Goal: Information Seeking & Learning: Check status

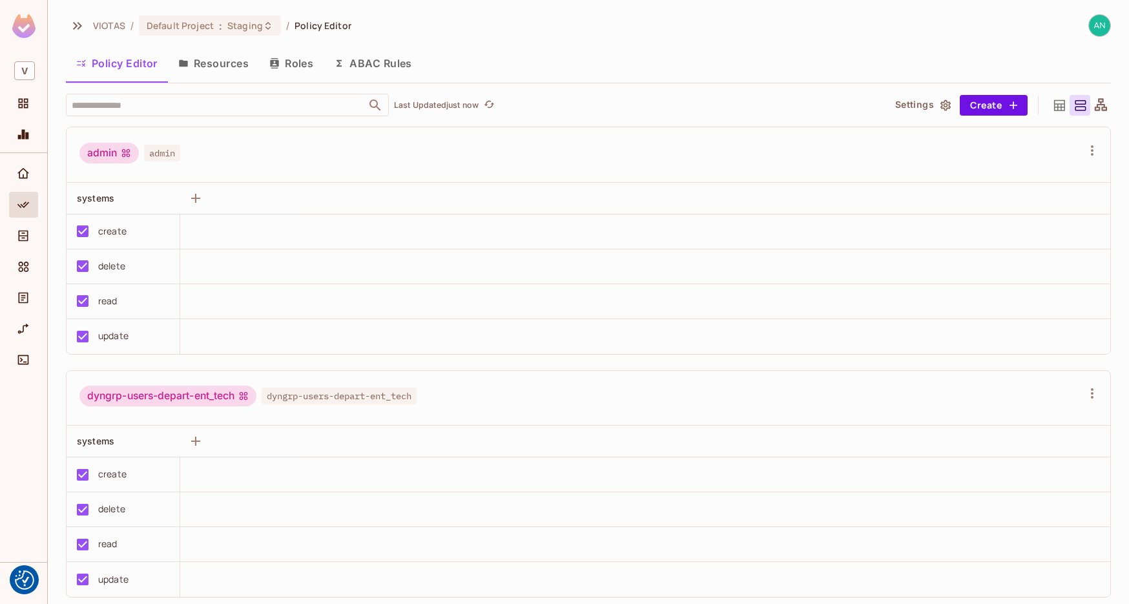
click at [14, 354] on div "Connect" at bounding box center [25, 359] width 22 height 15
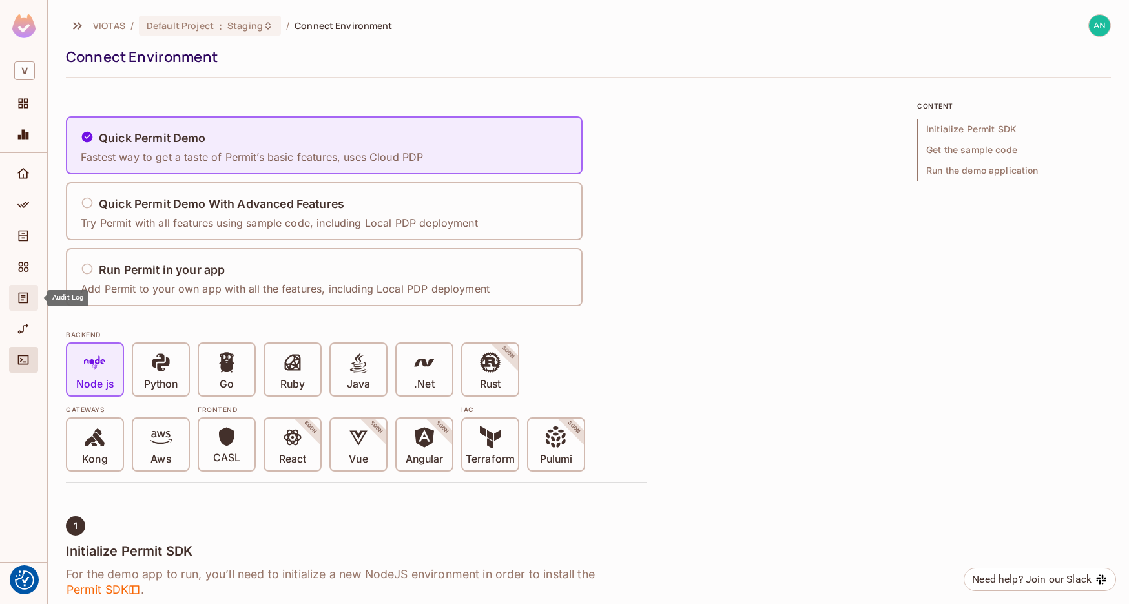
click at [22, 305] on div "Audit Log" at bounding box center [23, 298] width 29 height 26
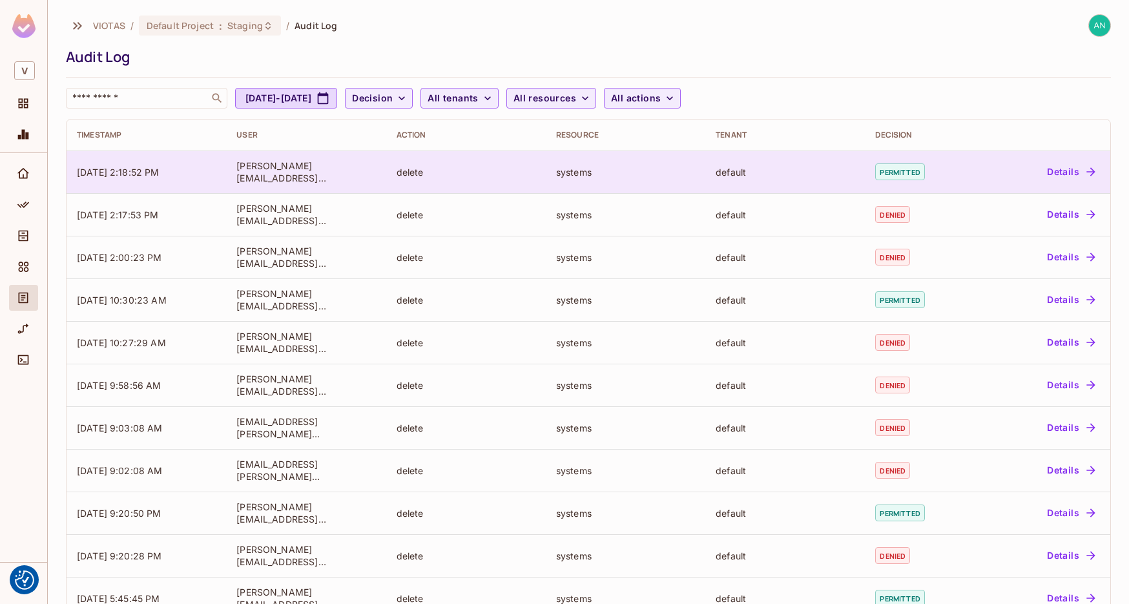
drag, startPoint x: 218, startPoint y: 169, endPoint x: 353, endPoint y: 170, distance: 135.0
click at [353, 170] on tr "[DATE] 2:18:52 PM [PERSON_NAME][EMAIL_ADDRESS][PERSON_NAME][DOMAIN_NAME] delete…" at bounding box center [589, 171] width 1044 height 43
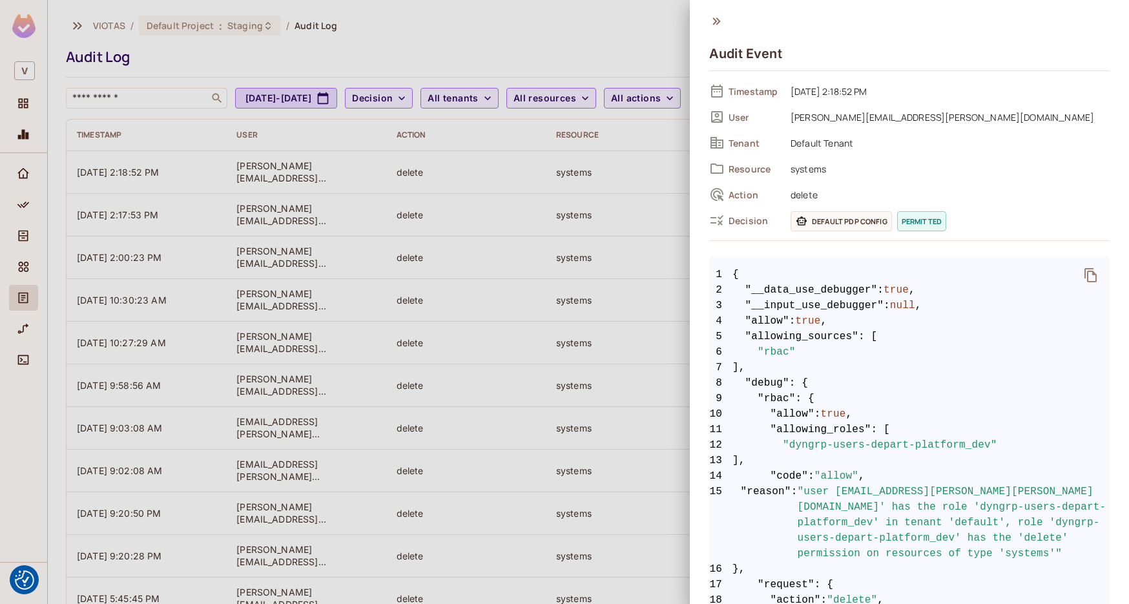
click at [607, 149] on div at bounding box center [564, 302] width 1129 height 604
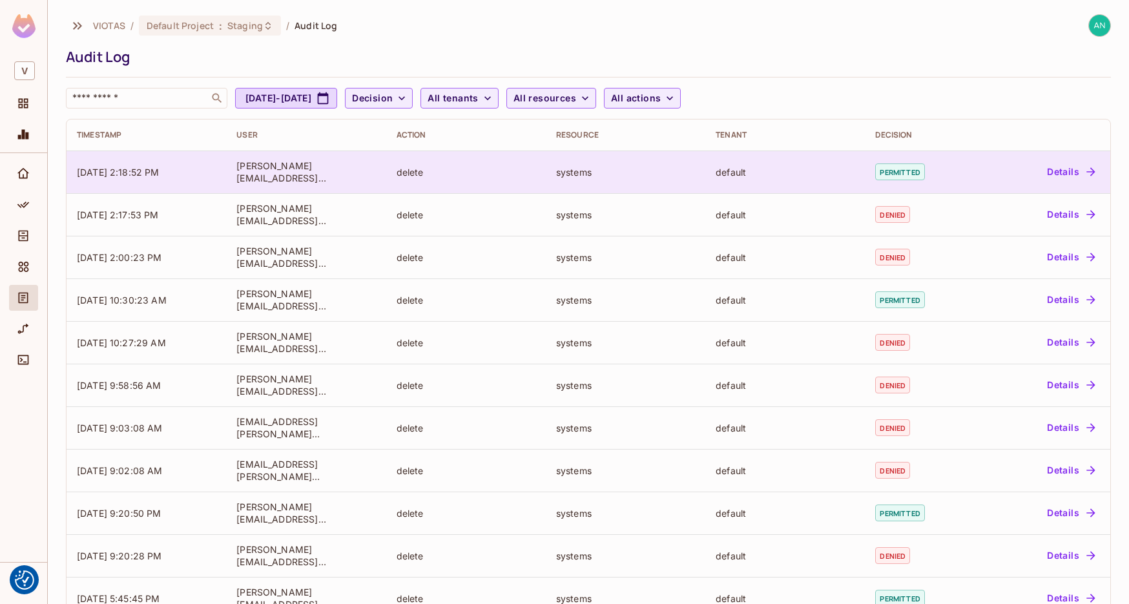
click at [806, 163] on td "default" at bounding box center [785, 171] width 160 height 43
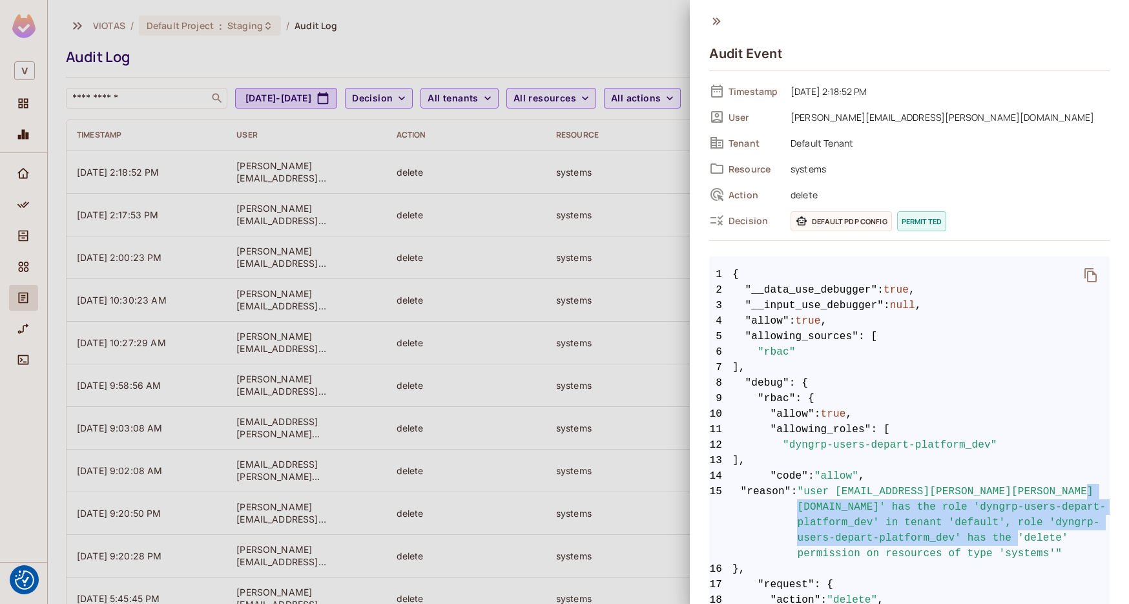
drag, startPoint x: 798, startPoint y: 499, endPoint x: 835, endPoint y: 550, distance: 62.9
click at [835, 550] on span ""user [EMAIL_ADDRESS][PERSON_NAME][PERSON_NAME][DOMAIN_NAME]' has the role 'dyn…" at bounding box center [953, 522] width 313 height 77
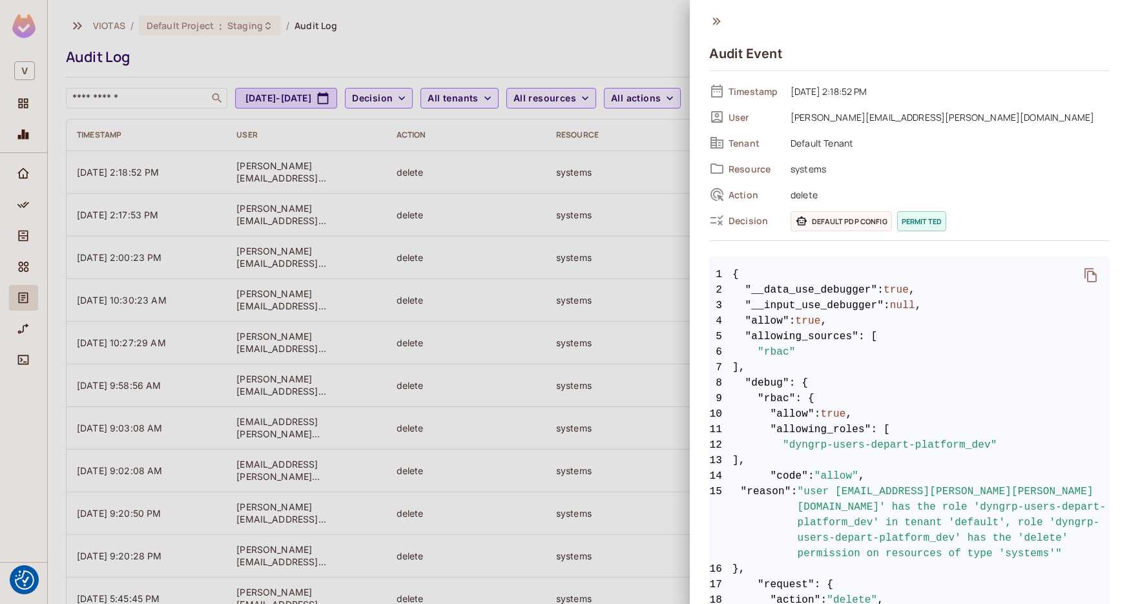
click at [581, 366] on div at bounding box center [564, 302] width 1129 height 604
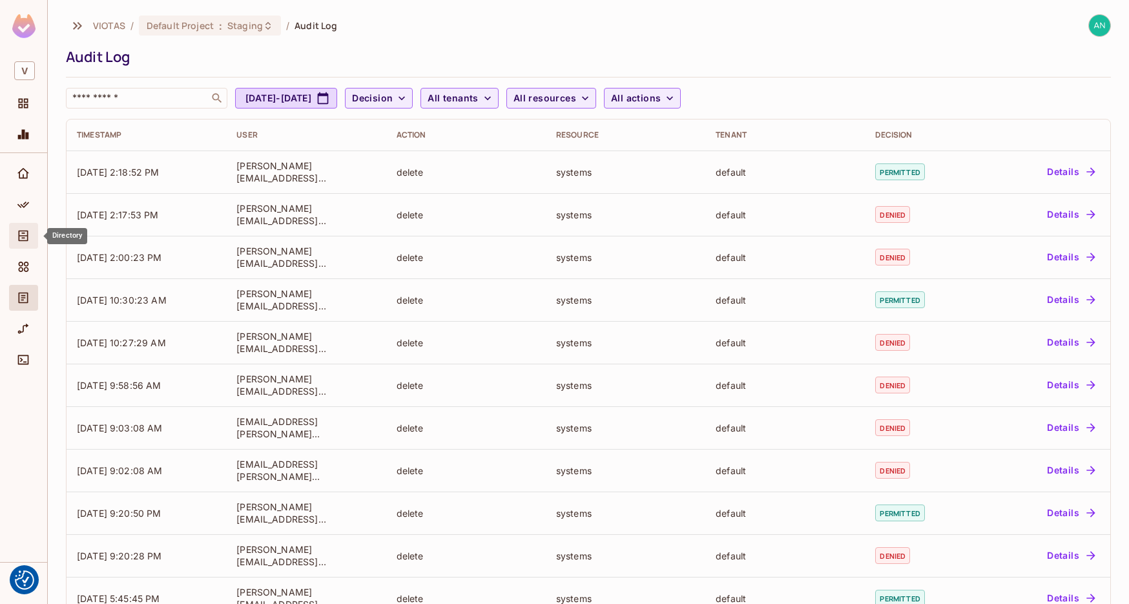
click at [24, 230] on icon "Directory" at bounding box center [23, 235] width 13 height 13
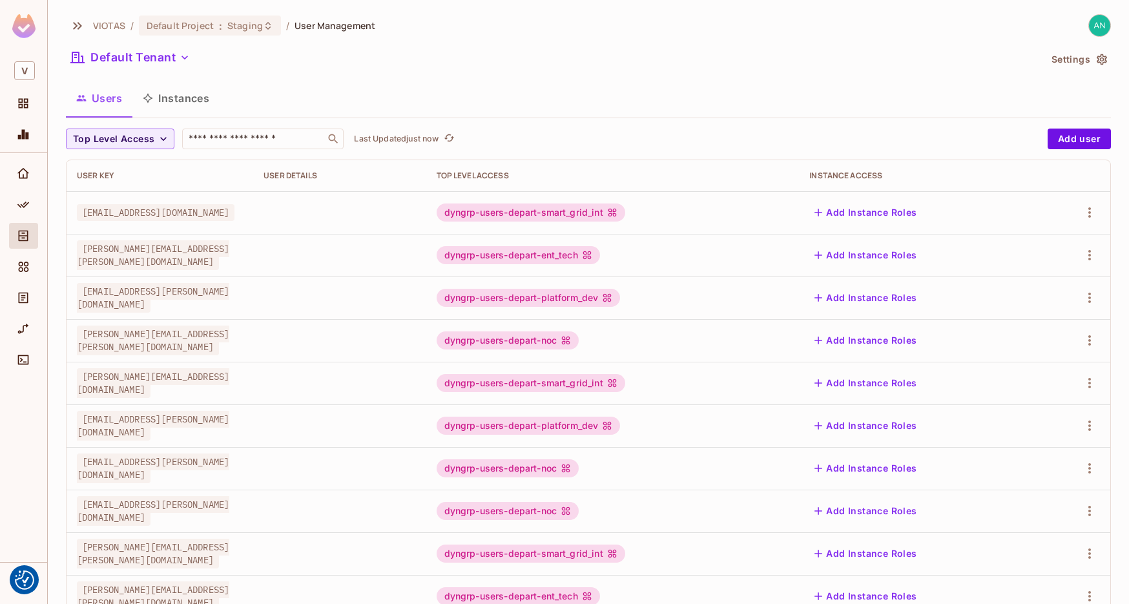
click at [579, 340] on div "dyngrp-users-depart-noc" at bounding box center [508, 340] width 142 height 18
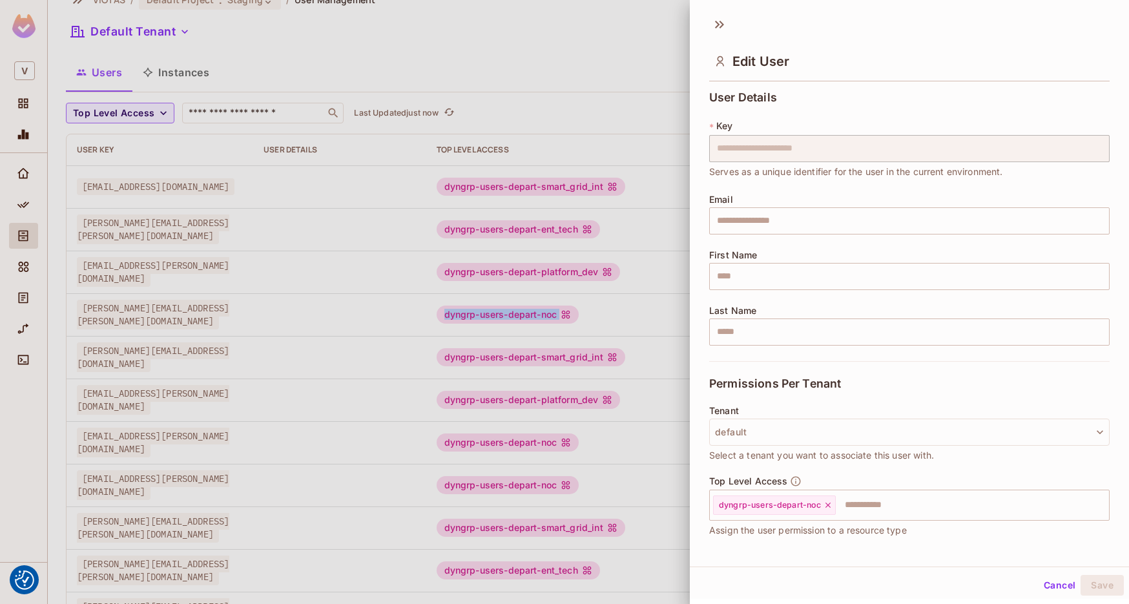
scroll to position [52, 0]
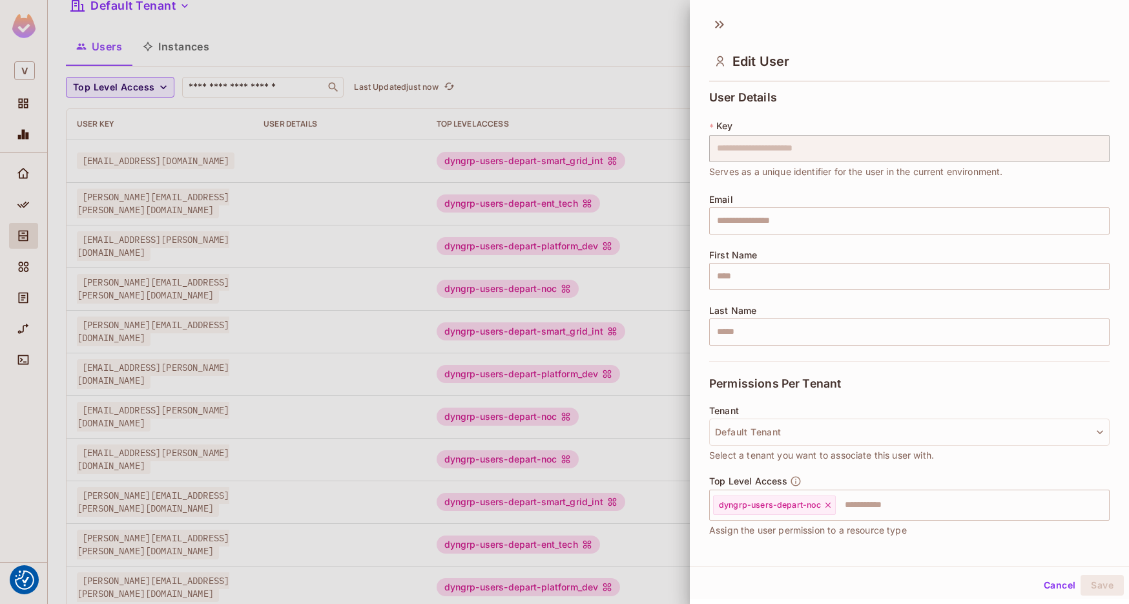
click at [481, 333] on div at bounding box center [564, 302] width 1129 height 604
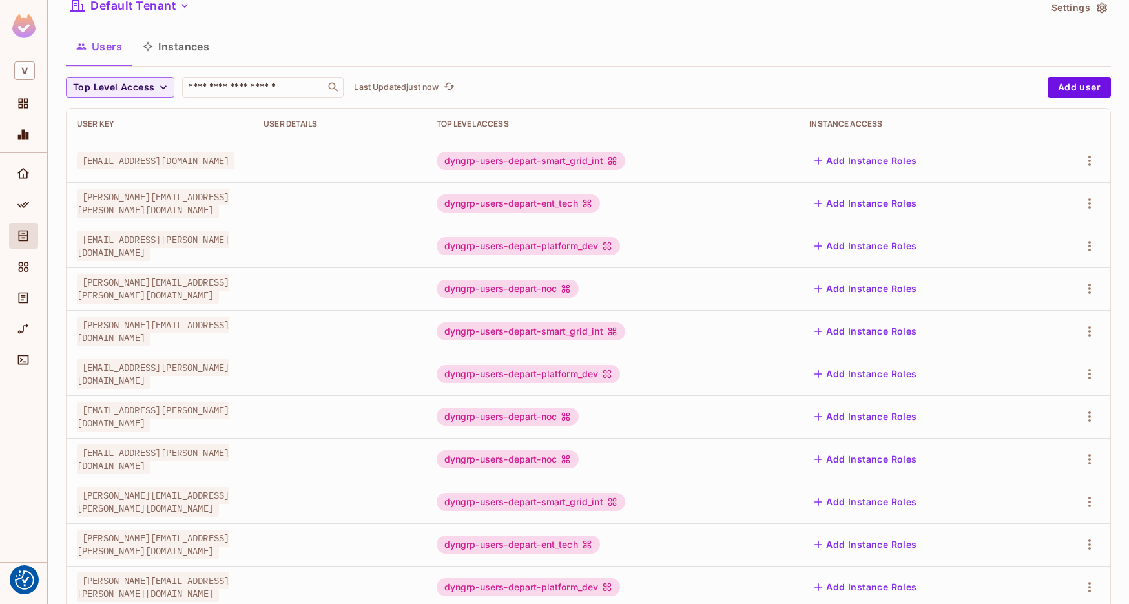
click at [426, 317] on td at bounding box center [339, 331] width 172 height 43
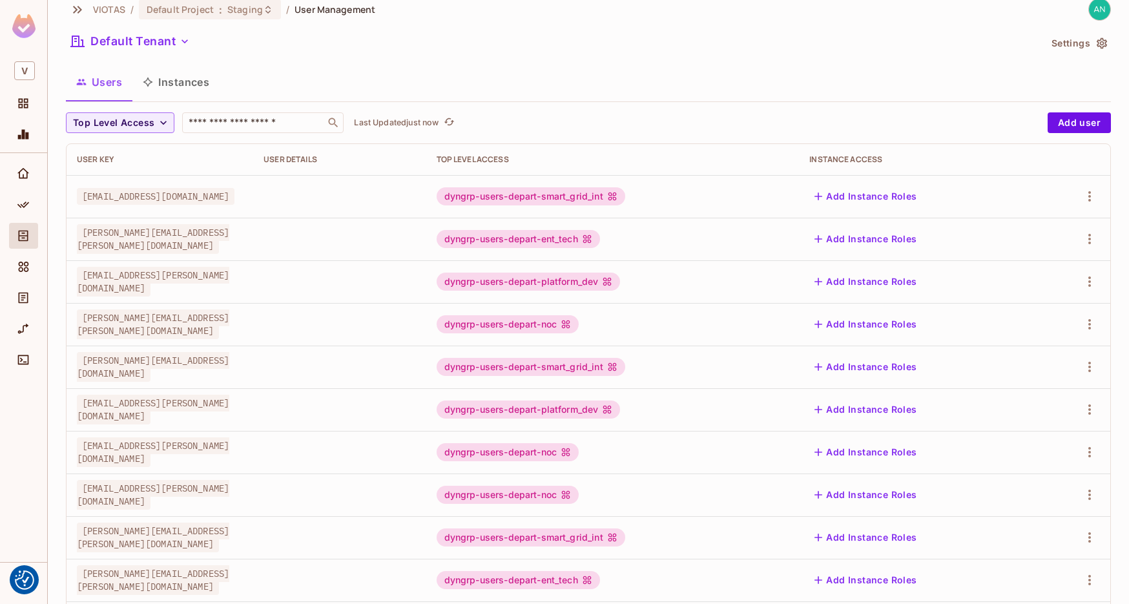
scroll to position [0, 0]
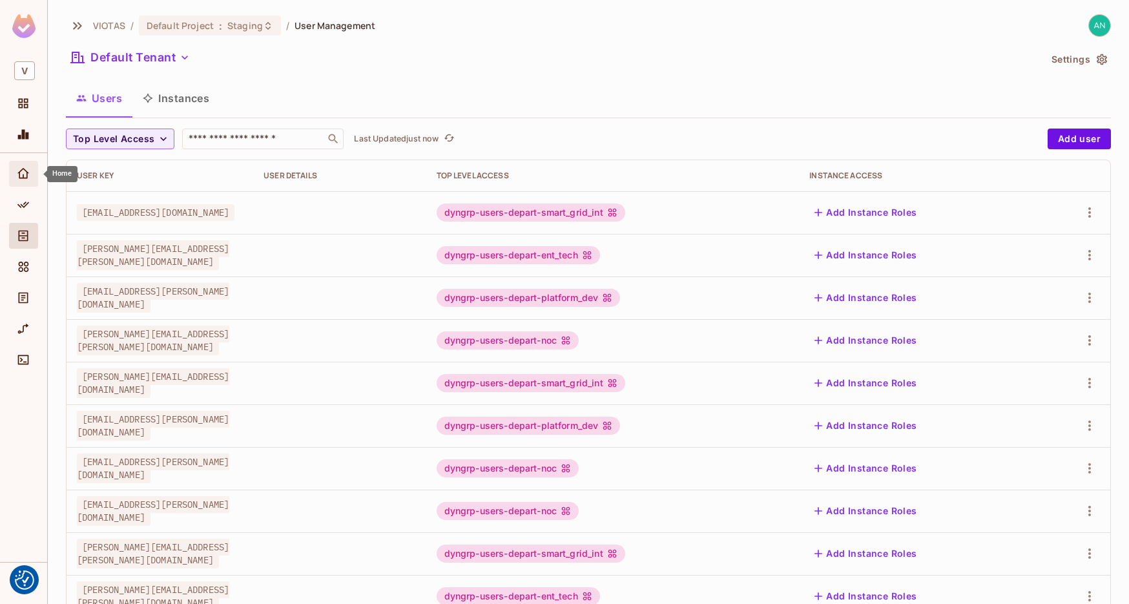
click at [19, 182] on div "Home" at bounding box center [23, 174] width 29 height 26
